Goal: Communication & Community: Answer question/provide support

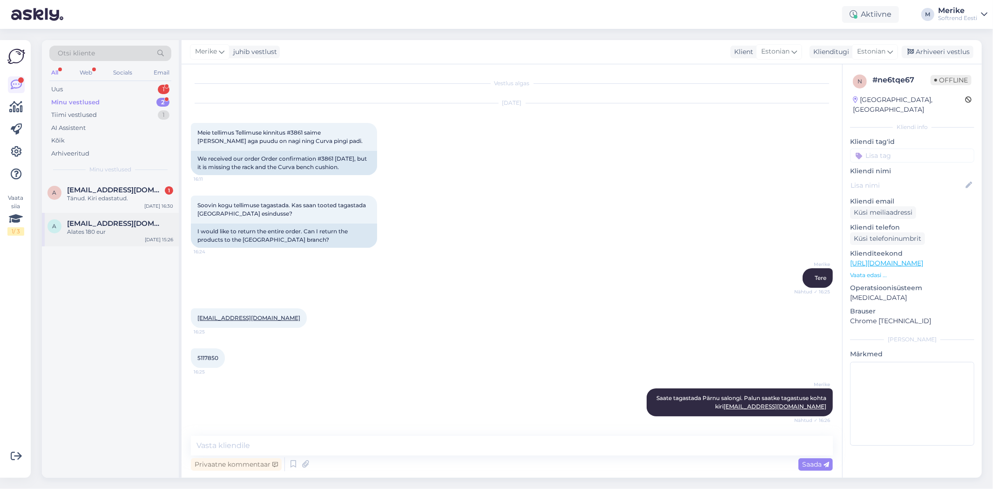
scroll to position [39, 0]
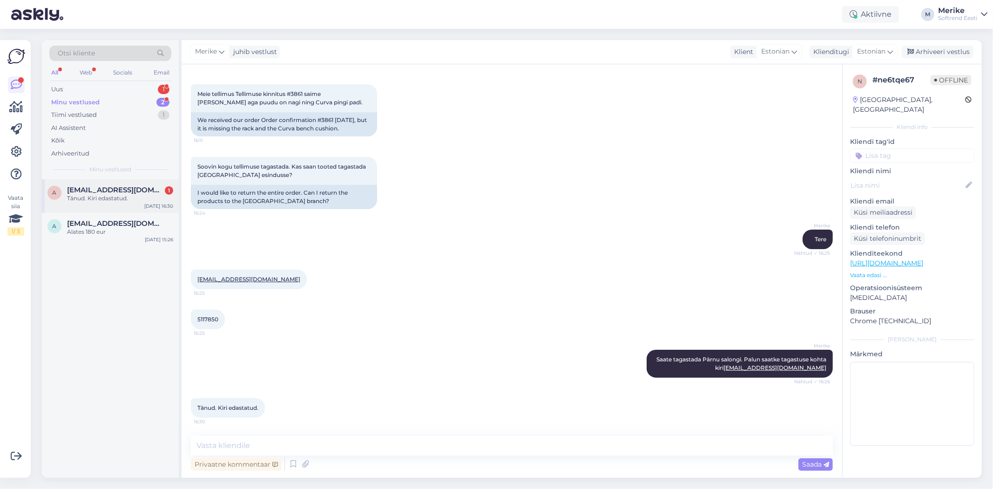
click at [110, 192] on span "[EMAIL_ADDRESS][DOMAIN_NAME]" at bounding box center [115, 190] width 97 height 8
click at [53, 88] on div "Uus" at bounding box center [57, 89] width 12 height 9
click at [115, 196] on div "Tere, Kas seda vaipa on võimalik [PERSON_NAME] salongis ka näha? [URL][DOMAIN_N…" at bounding box center [120, 202] width 106 height 17
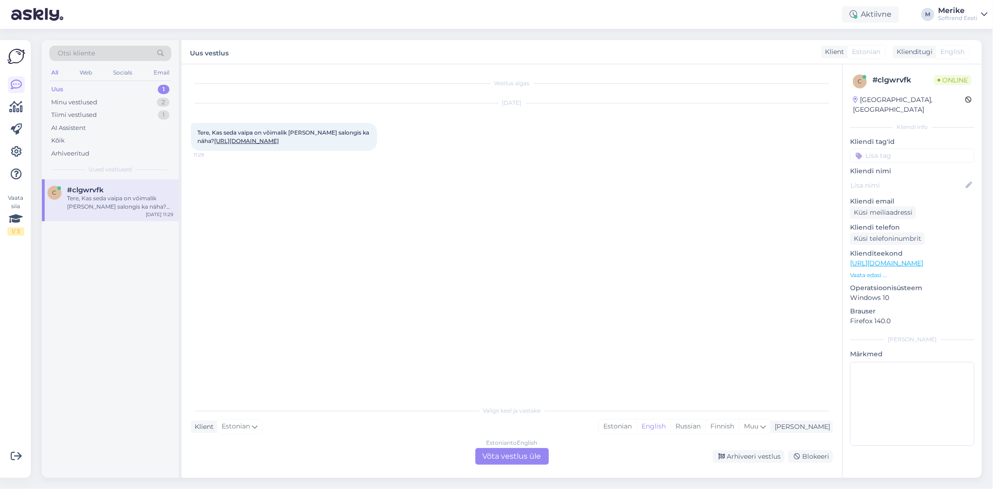
click at [534, 452] on div "Estonian to English Võta vestlus üle" at bounding box center [512, 456] width 74 height 17
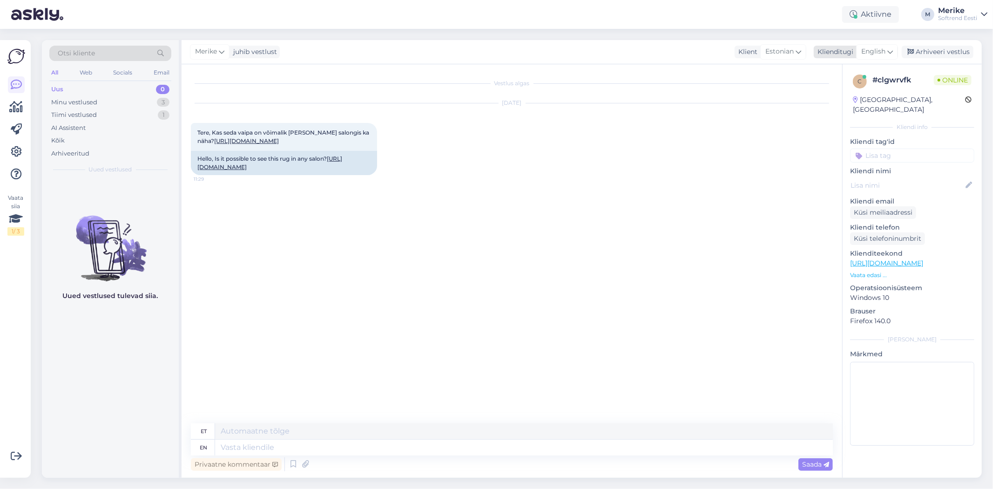
click at [887, 49] on icon at bounding box center [890, 52] width 6 height 10
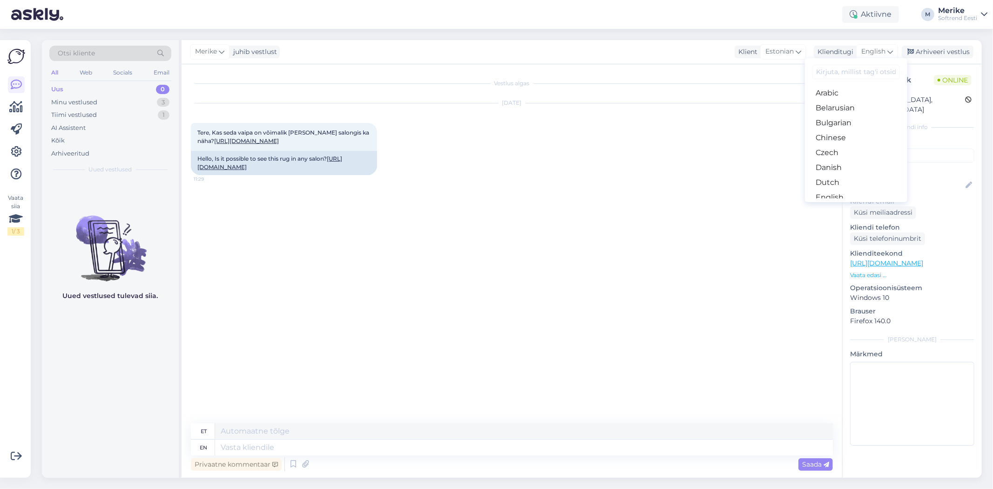
click at [836, 205] on link "Estonian" at bounding box center [856, 212] width 102 height 15
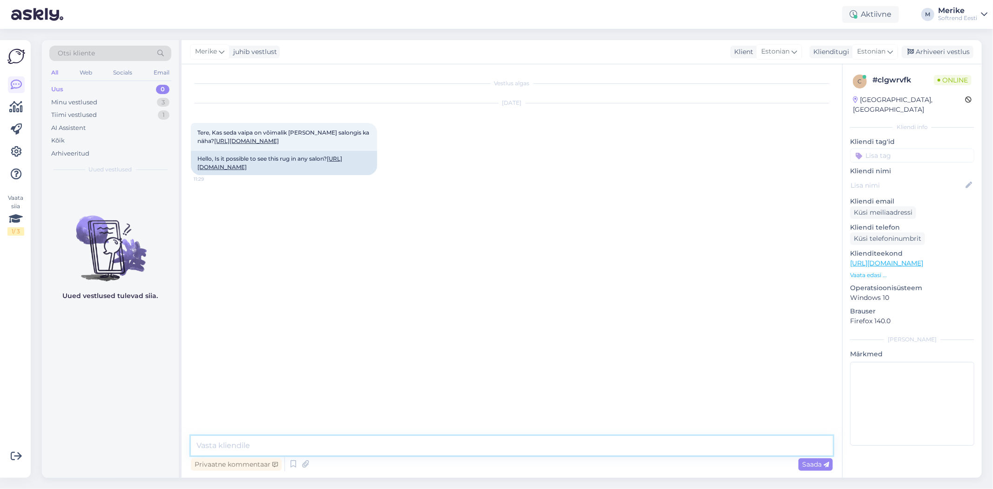
click at [215, 445] on textarea at bounding box center [512, 446] width 642 height 20
type textarea "Tere"
click at [279, 142] on link "[URL][DOMAIN_NAME]" at bounding box center [246, 140] width 65 height 7
click at [203, 441] on textarea at bounding box center [512, 446] width 642 height 20
click at [254, 444] on textarea "Konkteetselt seda kahjuks ei ole." at bounding box center [512, 446] width 642 height 20
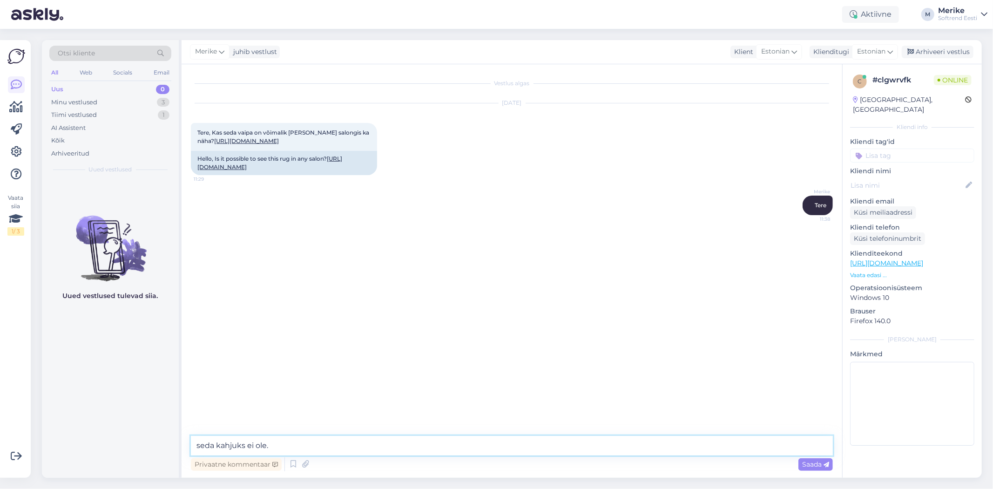
click at [201, 441] on textarea "seda kahjuks ei ole." at bounding box center [512, 446] width 642 height 20
click at [300, 447] on textarea "[PERSON_NAME] ei ole." at bounding box center [512, 446] width 642 height 20
click at [524, 443] on textarea "[PERSON_NAME] ei ole. Aga meil on salongides vaipade tükikesed olemas,ehk onnee…" at bounding box center [512, 446] width 642 height 20
click at [558, 444] on textarea "[PERSON_NAME] ei ole. Aga meil on salongides vaipade tükikesed olemas ,ehk onne…" at bounding box center [512, 446] width 642 height 20
click at [625, 449] on textarea "[PERSON_NAME] ei ole. Aga meil on salongides vaipade tükikesed olemas ,ehk on n…" at bounding box center [512, 446] width 642 height 20
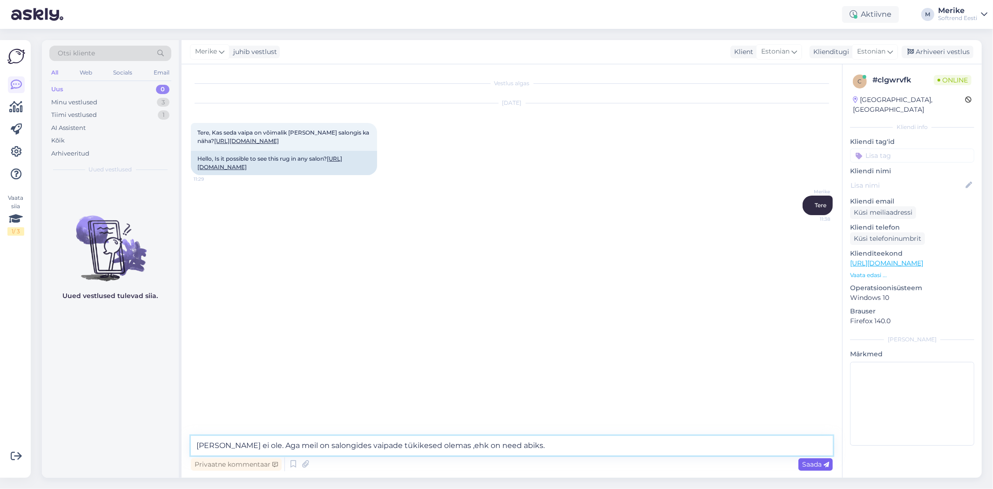
type textarea "[PERSON_NAME] ei ole. Aga meil on salongides vaipade tükikesed olemas ,ehk on n…"
click at [815, 460] on span "Saada" at bounding box center [815, 464] width 27 height 8
